Goal: Task Accomplishment & Management: Use online tool/utility

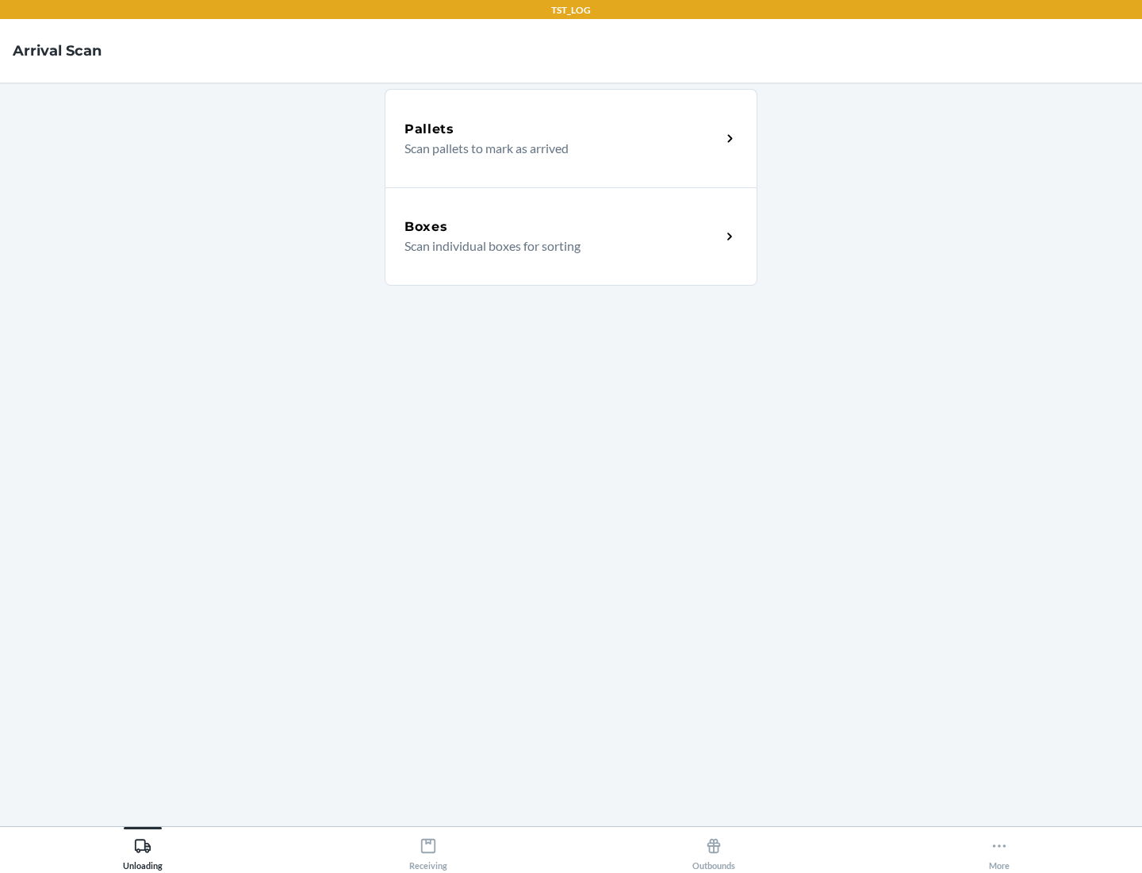
click at [562, 227] on div "Boxes" at bounding box center [563, 226] width 316 height 19
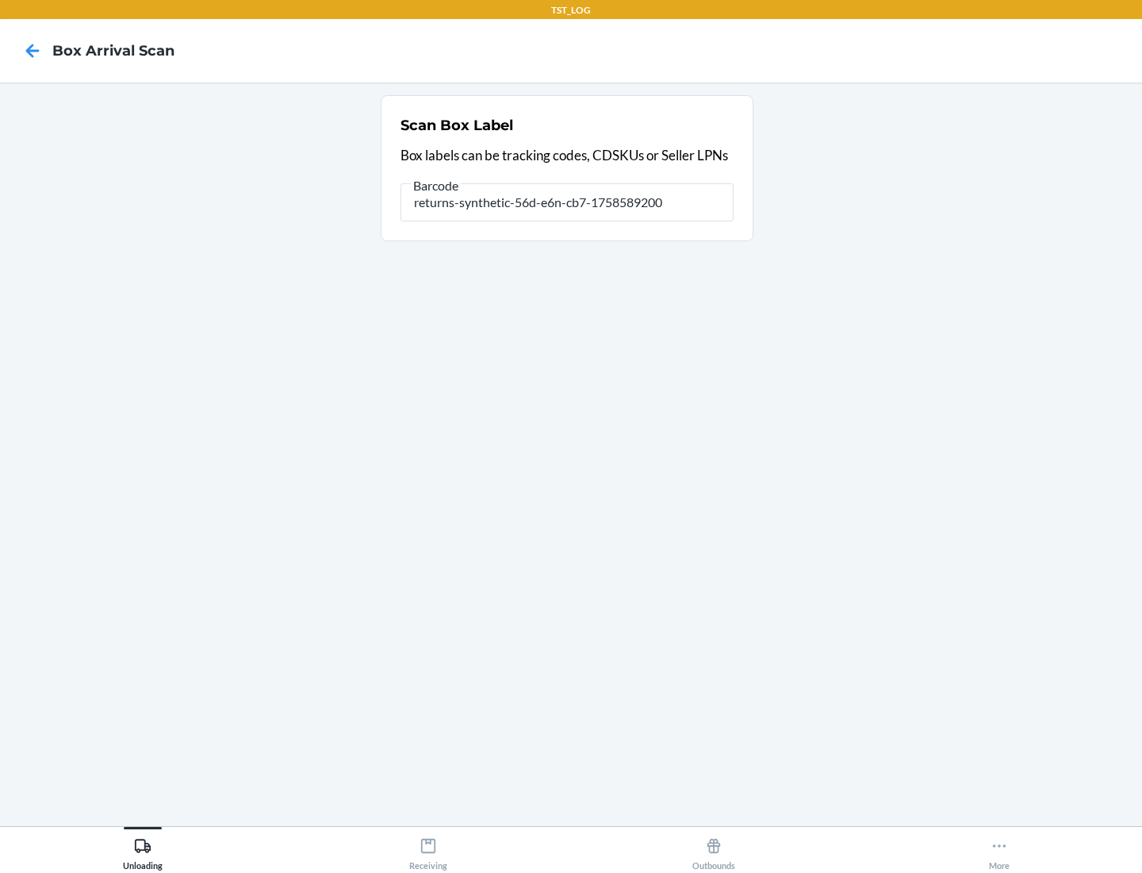
type input "returns-synthetic-56d-e6n-cb7-1758589200"
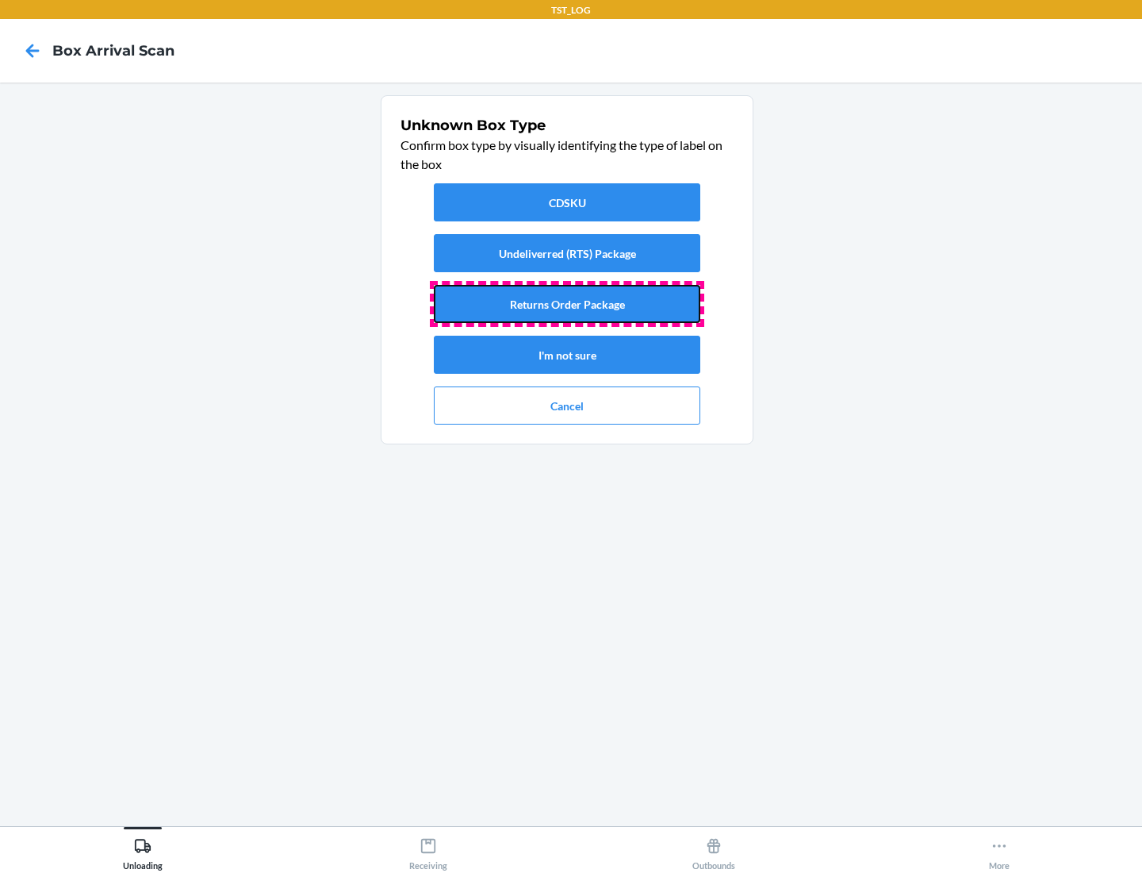
click at [567, 304] on button "Returns Order Package" at bounding box center [567, 304] width 267 height 38
